Goal: Task Accomplishment & Management: Manage account settings

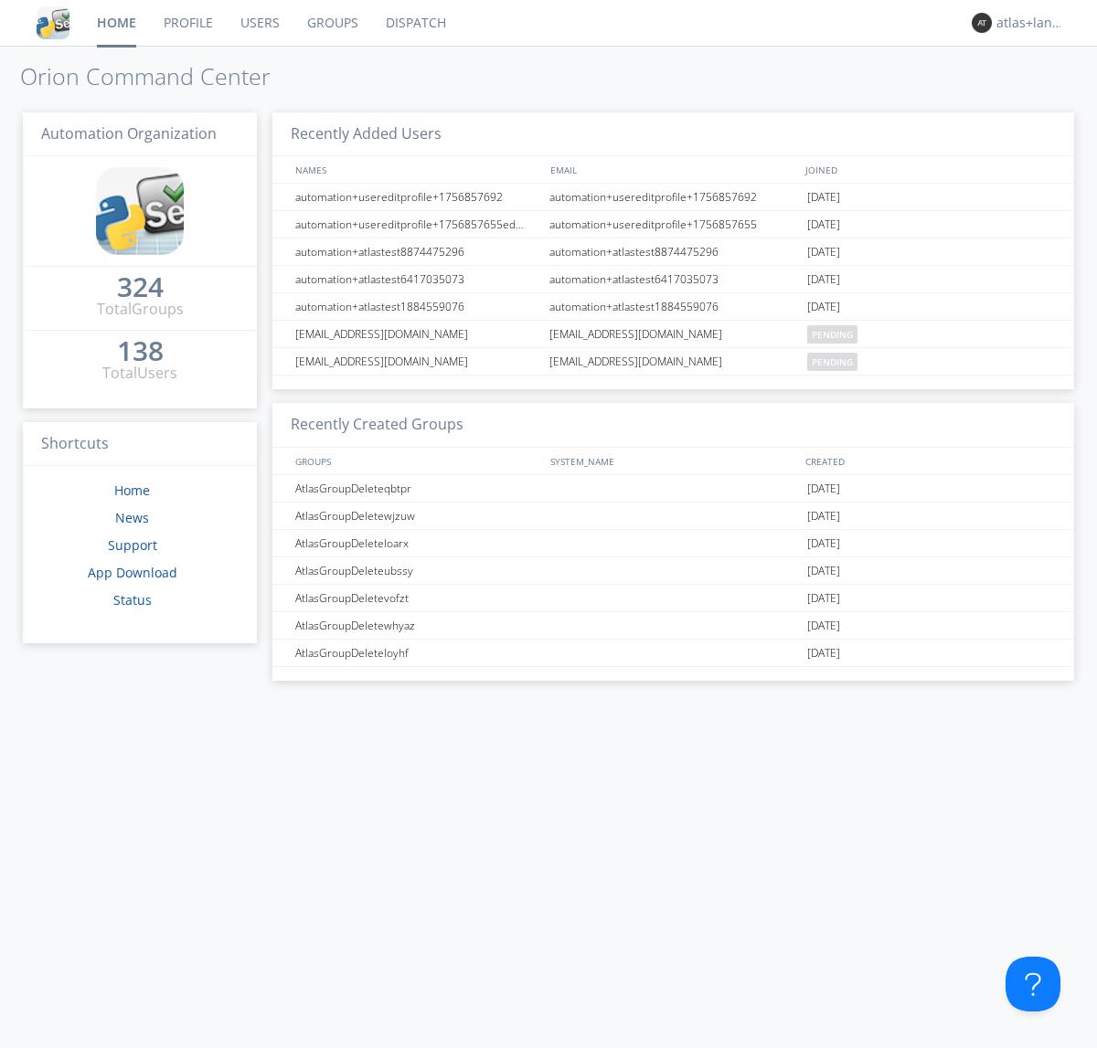
click at [187, 23] on link "Profile" at bounding box center [188, 23] width 77 height 46
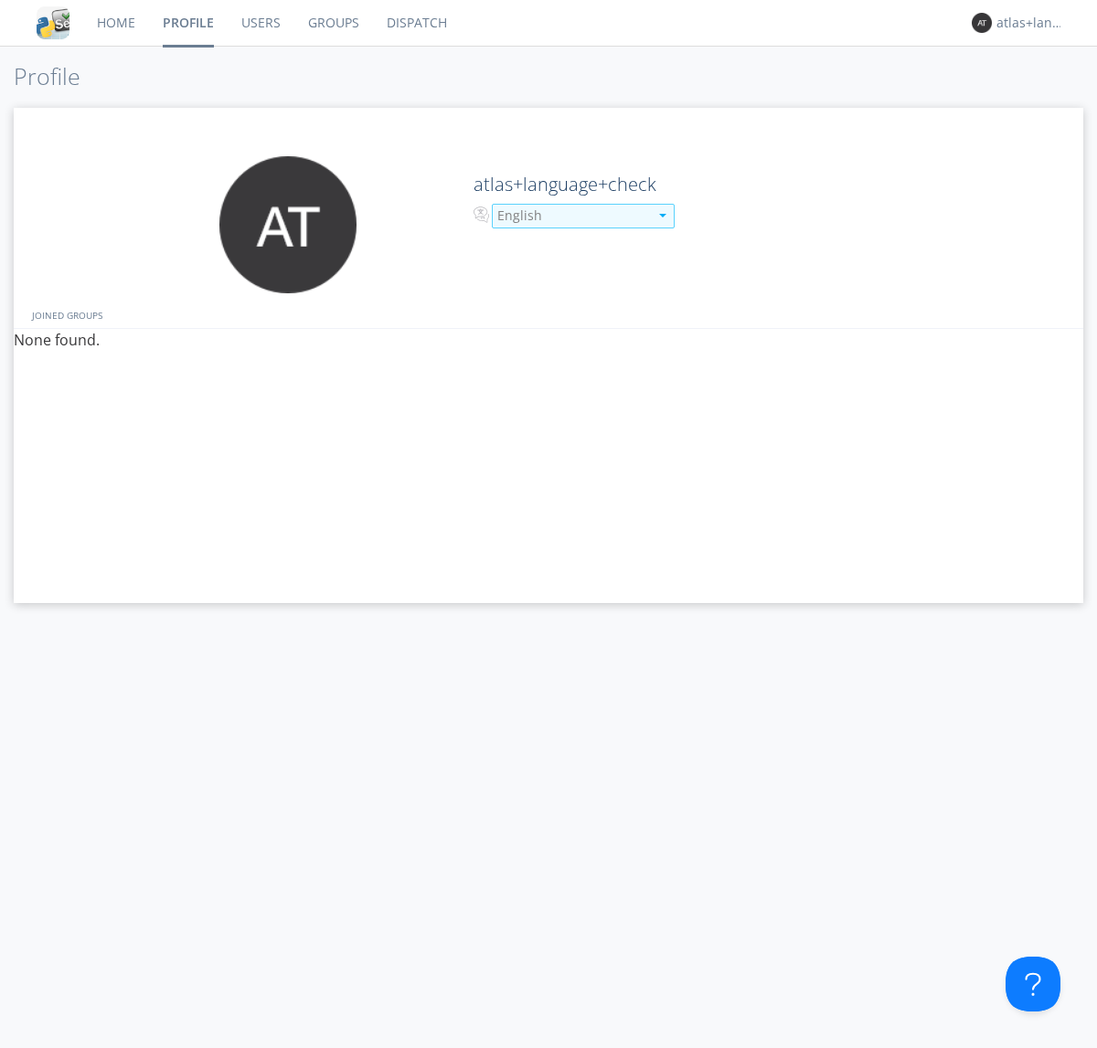
click at [570, 216] on div "English" at bounding box center [572, 216] width 151 height 18
click at [260, 23] on link "Users" at bounding box center [261, 23] width 67 height 46
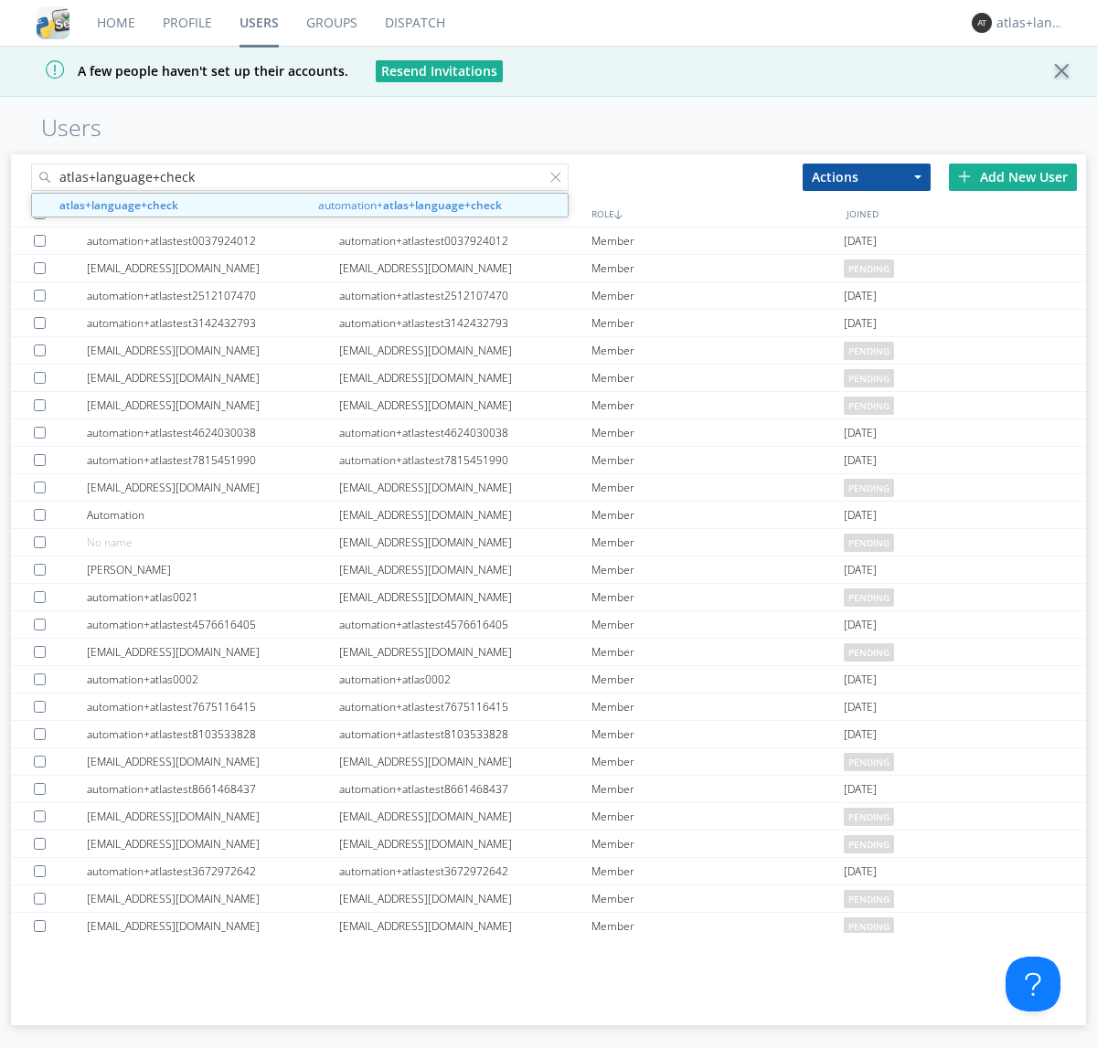
type input "atlas+language+check"
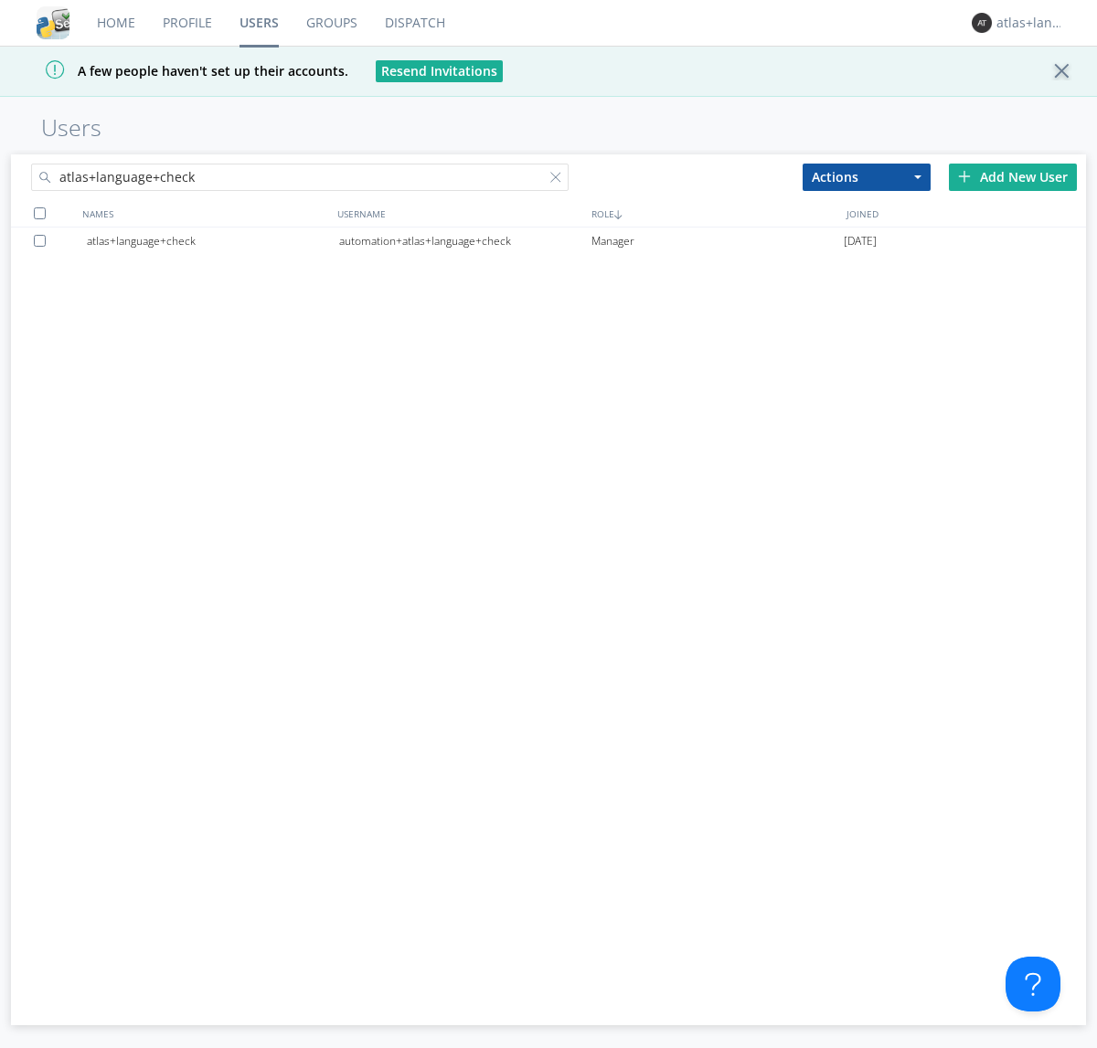
click at [464, 240] on div "automation+atlas+language+check" at bounding box center [465, 241] width 252 height 27
click at [186, 23] on link "Profile" at bounding box center [187, 23] width 77 height 46
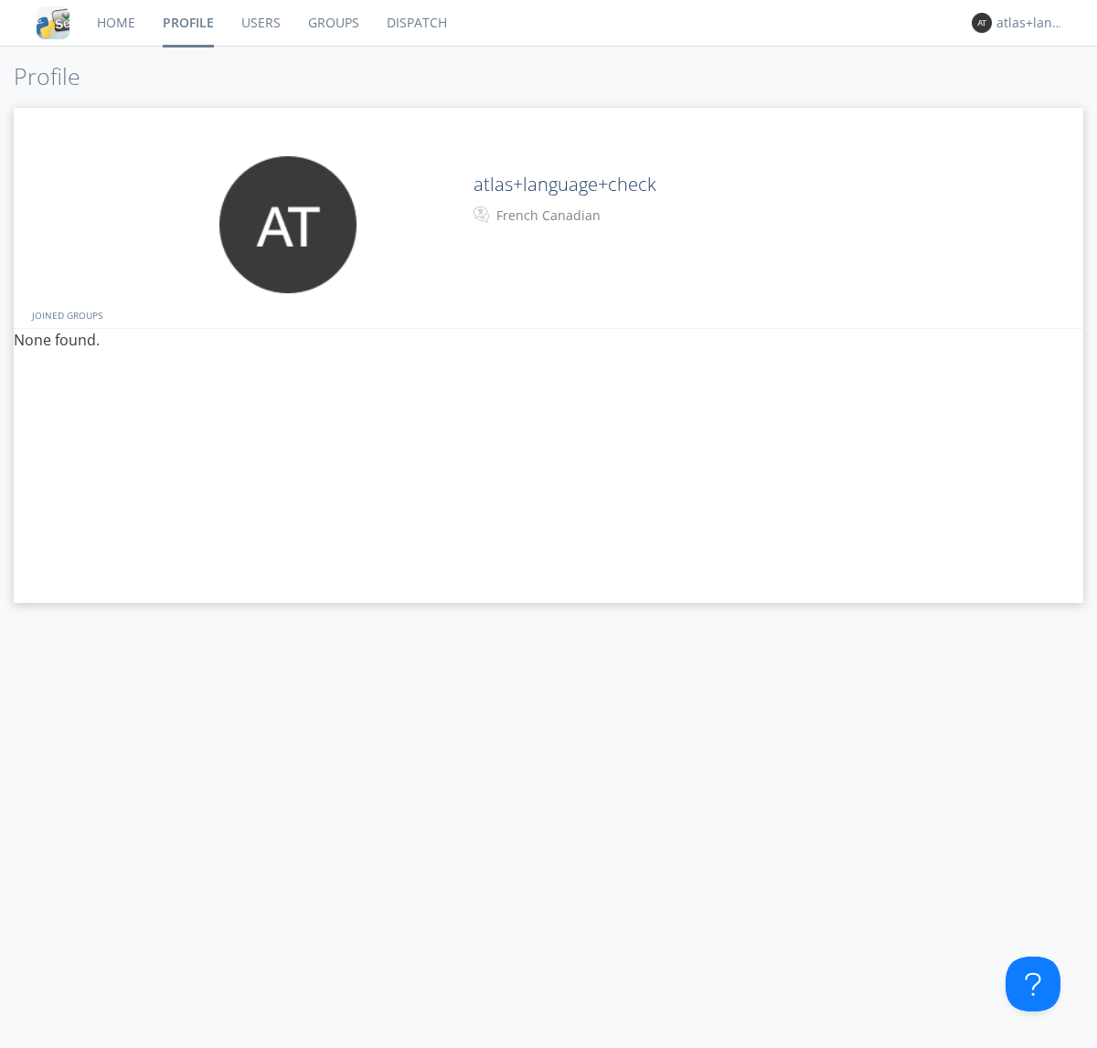
click at [570, 216] on div "French Canadian" at bounding box center [572, 216] width 153 height 18
click at [260, 23] on link "Users" at bounding box center [261, 23] width 67 height 46
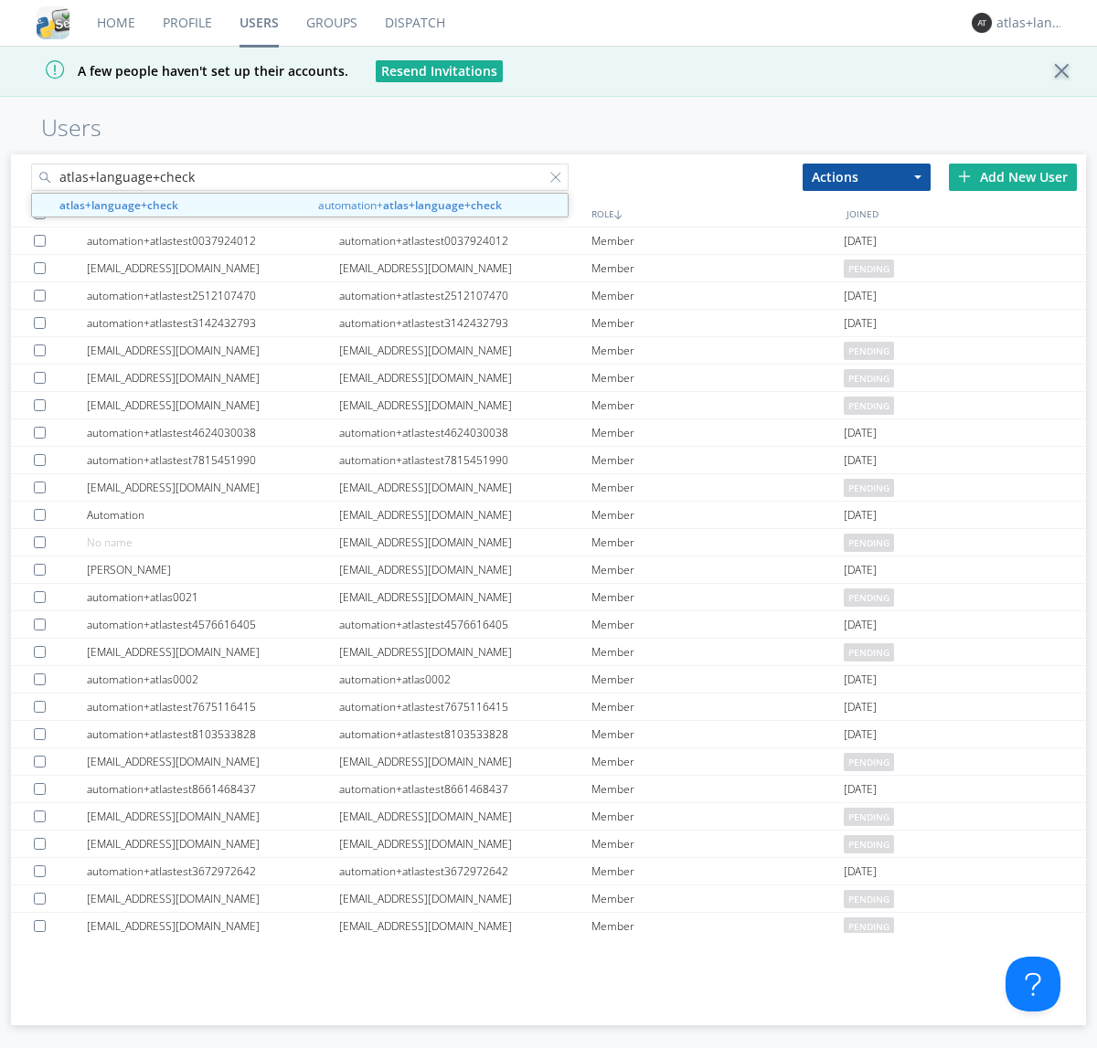
type input "atlas+language+check"
